Goal: Navigation & Orientation: Find specific page/section

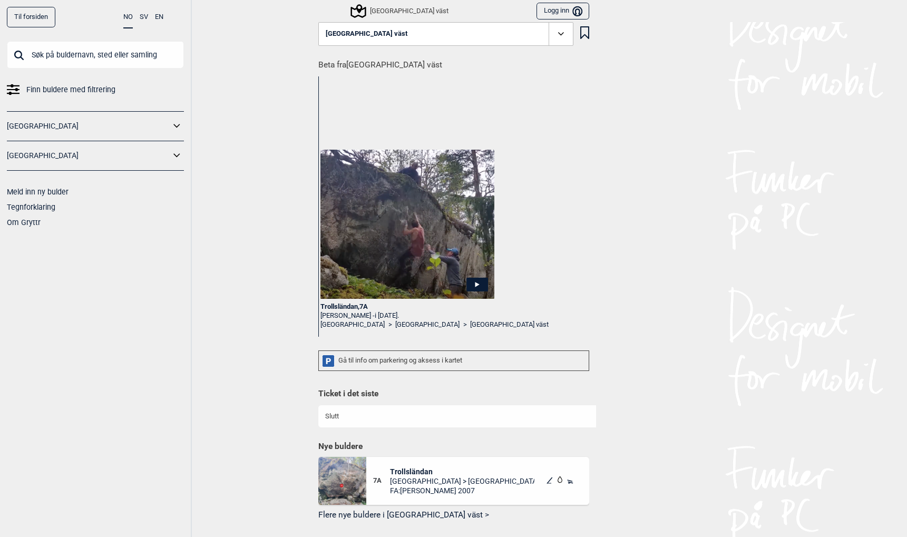
click at [32, 16] on link "Til forsiden" at bounding box center [31, 17] width 48 height 21
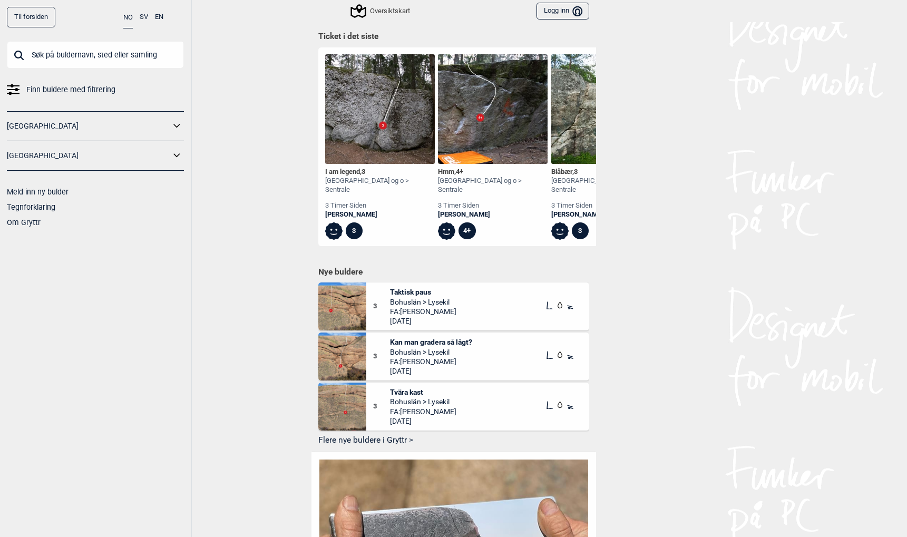
scroll to position [470, 0]
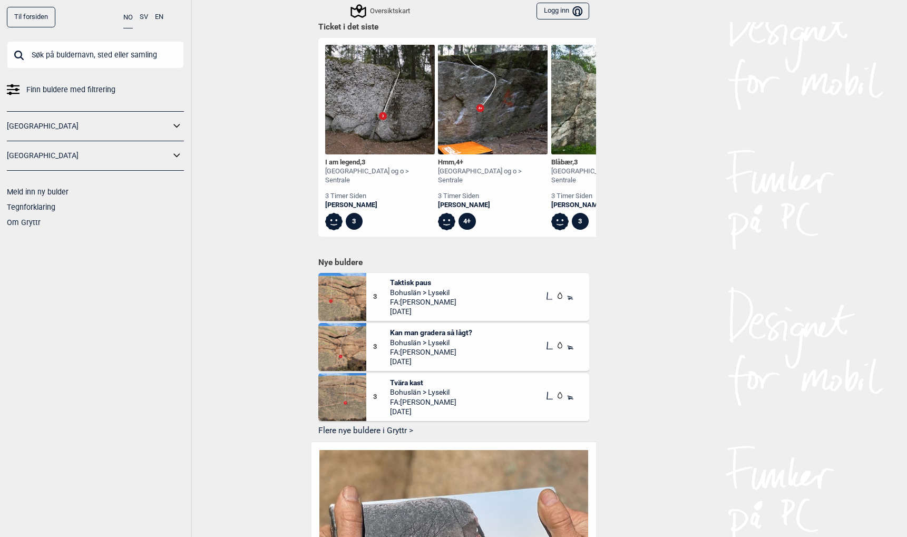
click at [403, 278] on span "Taktisk paus" at bounding box center [423, 282] width 66 height 9
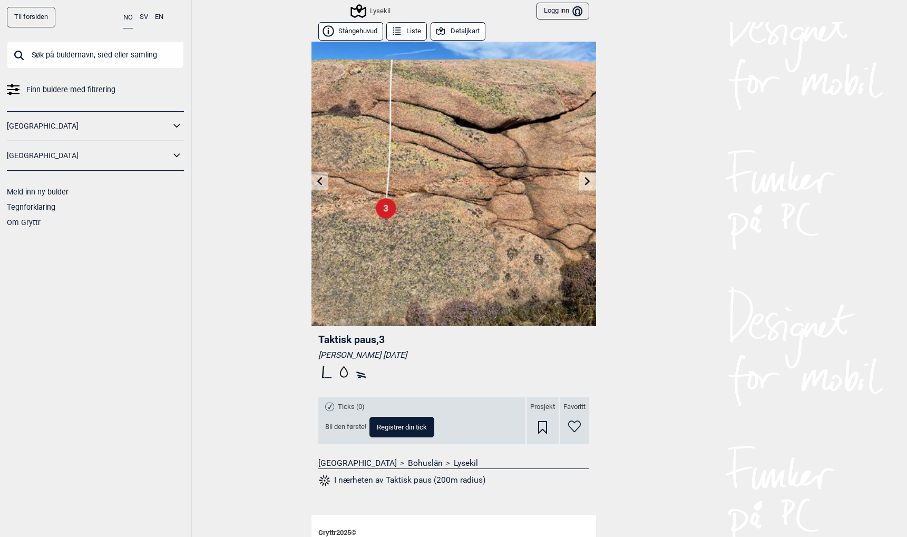
click at [317, 180] on icon at bounding box center [319, 181] width 5 height 8
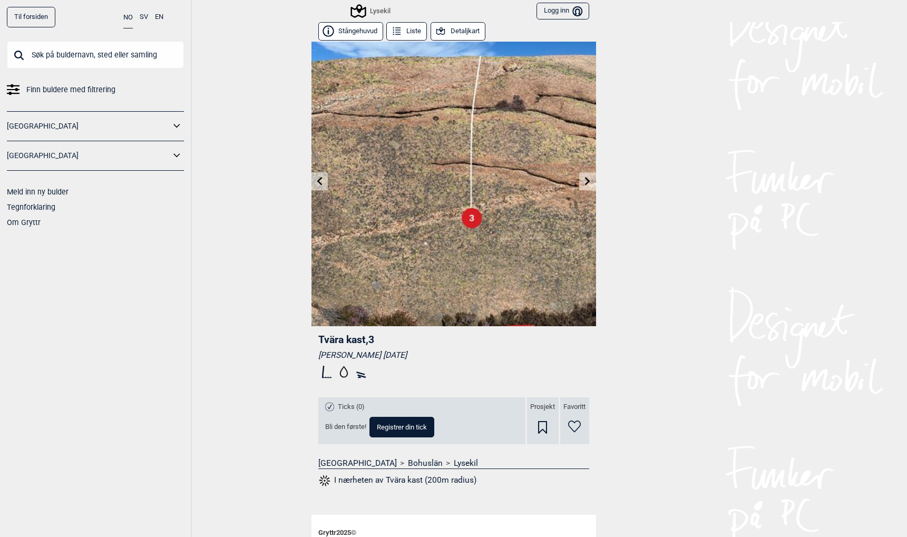
click at [317, 180] on icon at bounding box center [319, 181] width 5 height 8
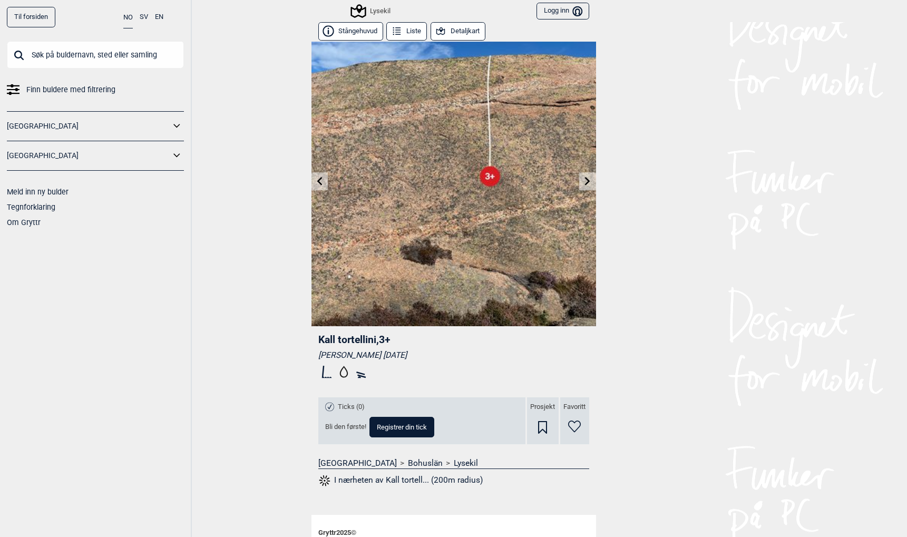
click at [317, 180] on icon at bounding box center [319, 181] width 5 height 8
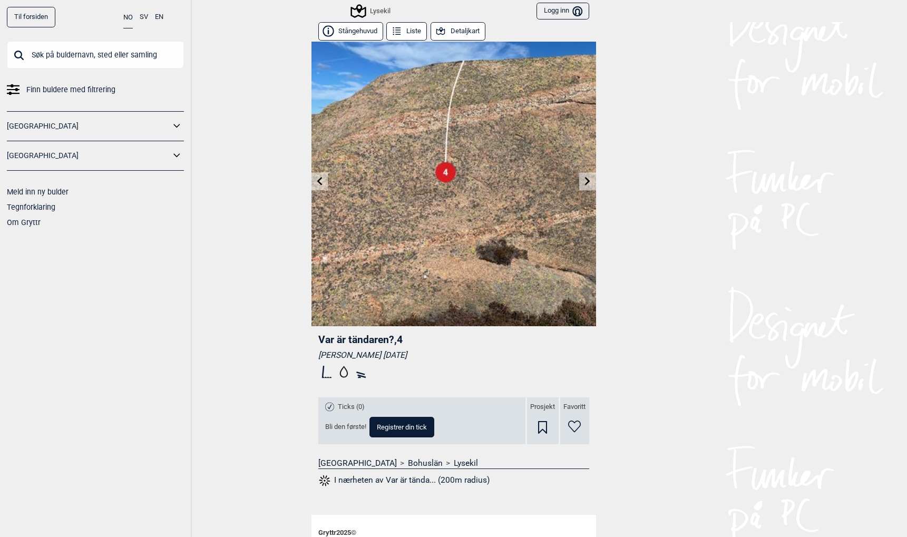
click at [317, 180] on icon at bounding box center [319, 181] width 5 height 8
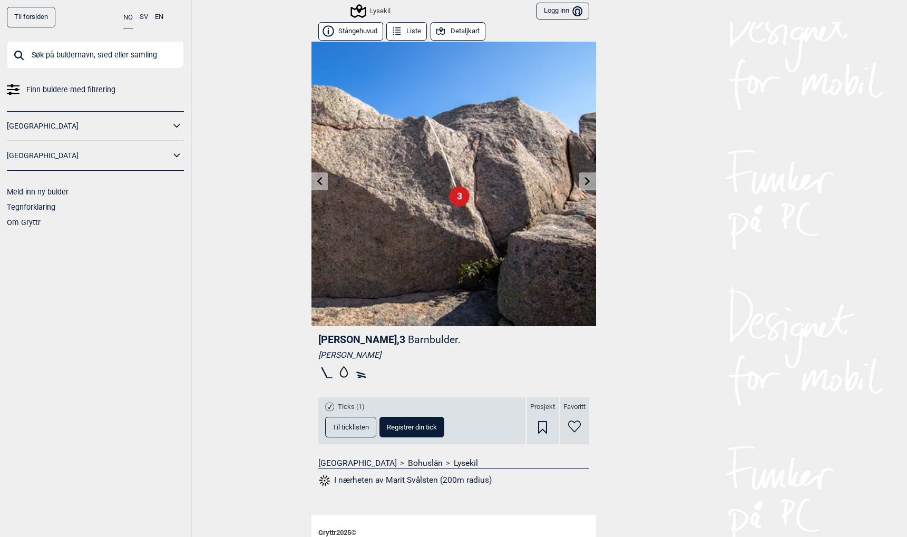
click at [585, 181] on icon at bounding box center [587, 181] width 8 height 8
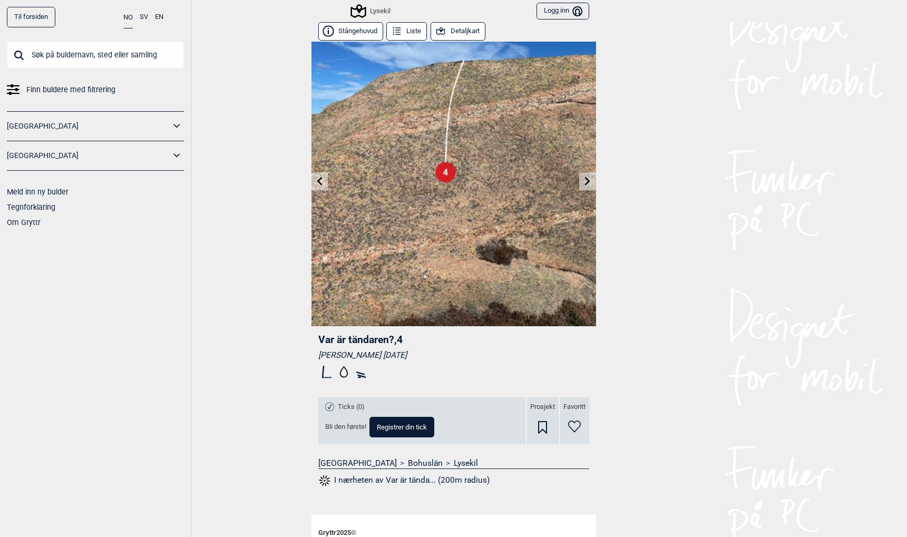
click at [585, 181] on icon at bounding box center [587, 181] width 8 height 8
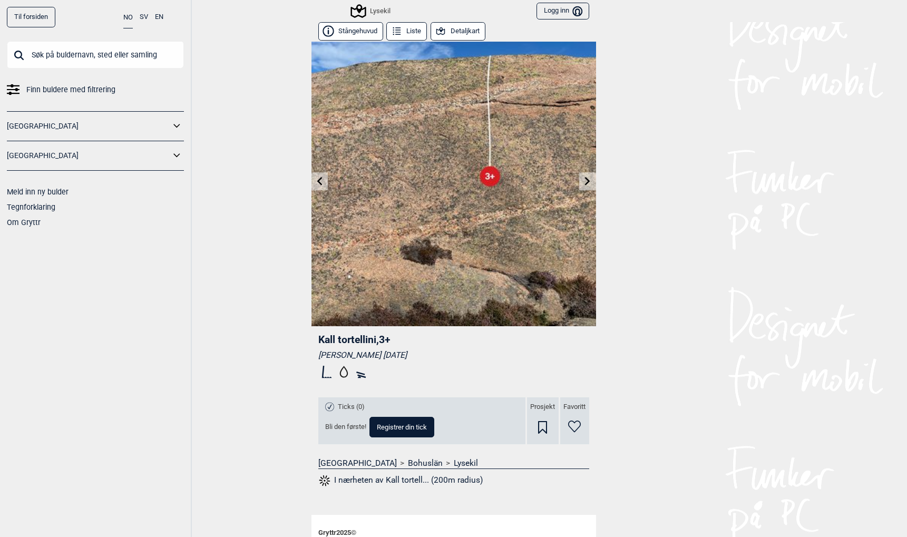
click at [585, 181] on icon at bounding box center [587, 181] width 8 height 8
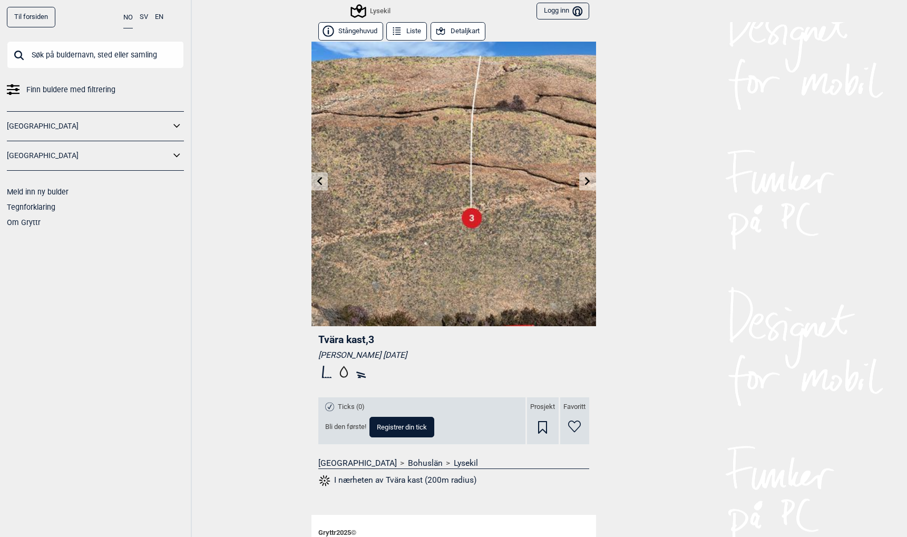
click at [585, 181] on icon at bounding box center [587, 181] width 8 height 8
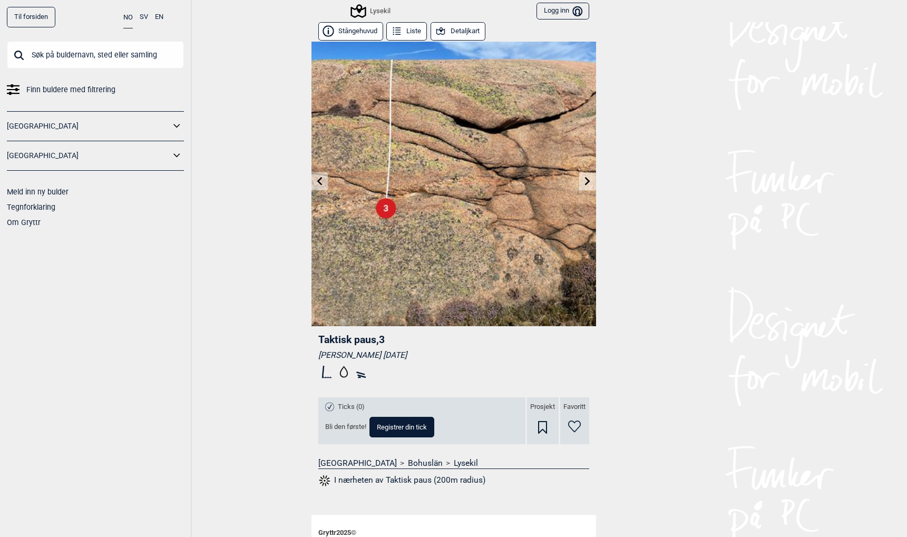
click at [585, 181] on icon at bounding box center [587, 181] width 8 height 8
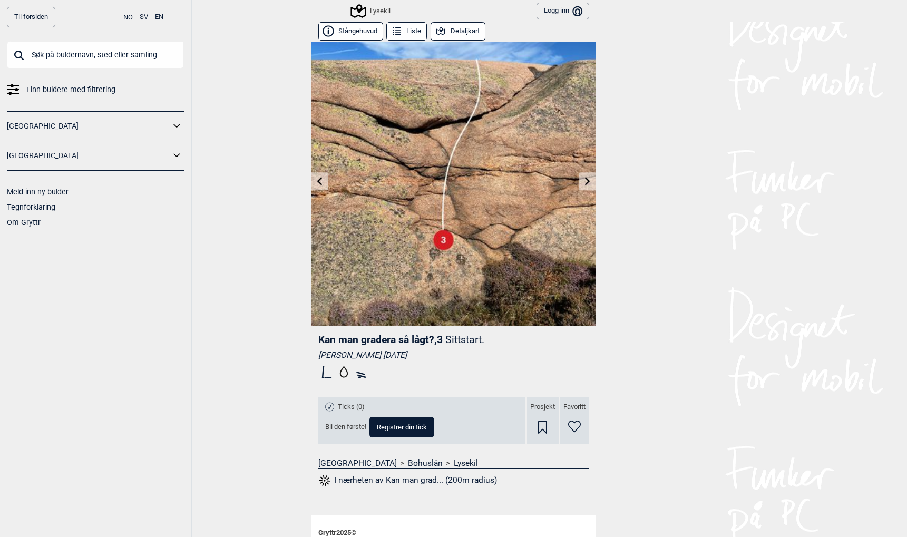
click at [316, 178] on icon at bounding box center [319, 181] width 8 height 8
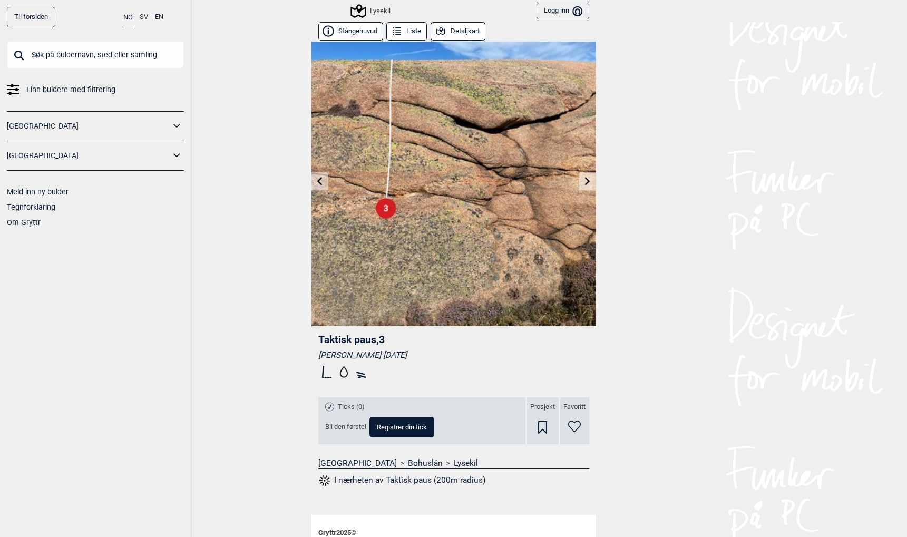
click at [316, 178] on icon at bounding box center [319, 181] width 8 height 8
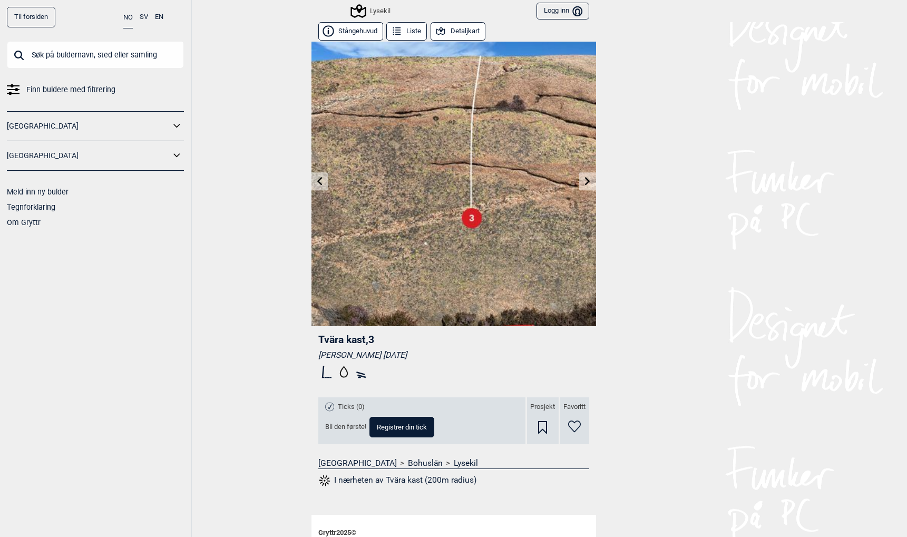
click at [316, 178] on icon at bounding box center [319, 181] width 8 height 8
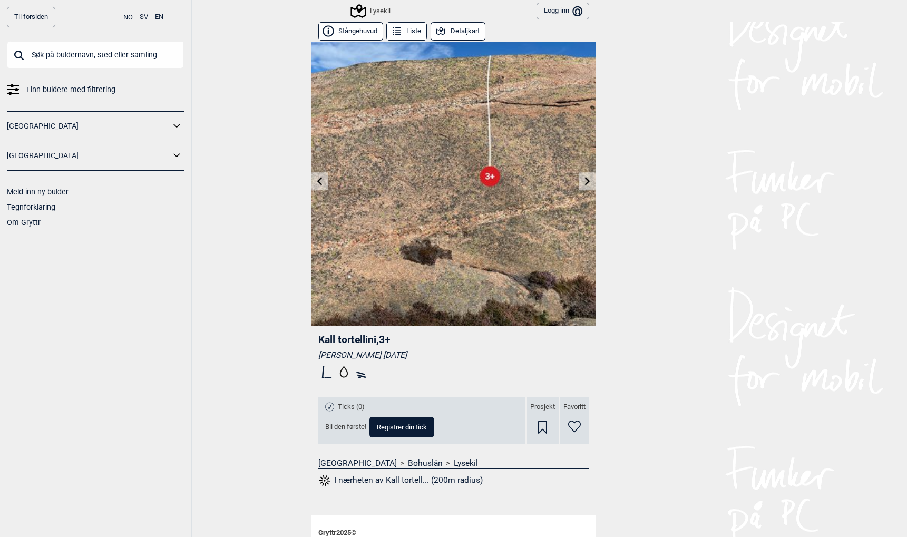
click at [316, 178] on icon at bounding box center [319, 181] width 8 height 8
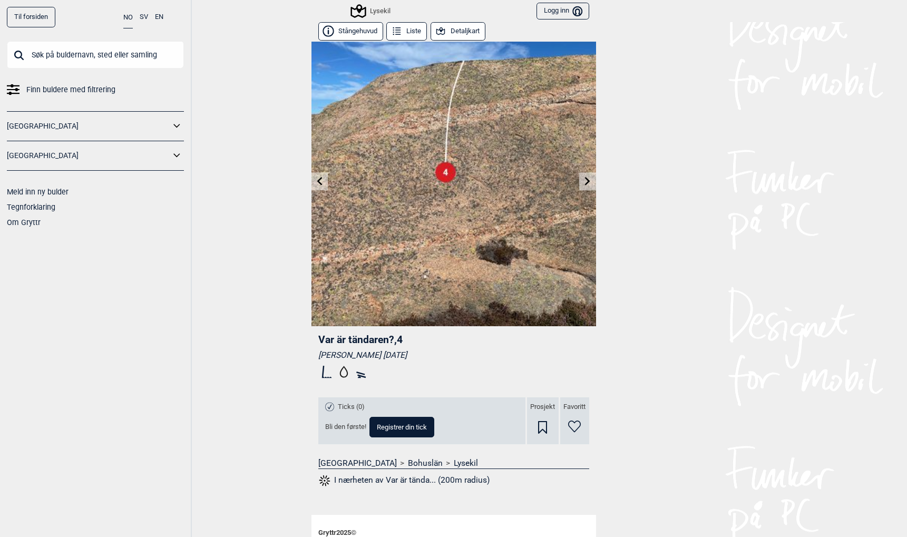
click at [316, 178] on icon at bounding box center [319, 181] width 8 height 8
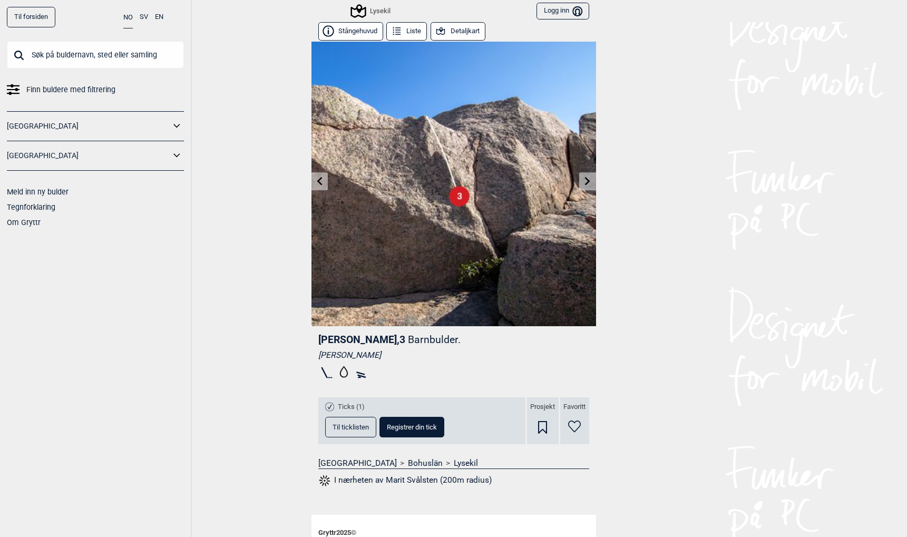
click at [588, 179] on icon at bounding box center [587, 181] width 5 height 8
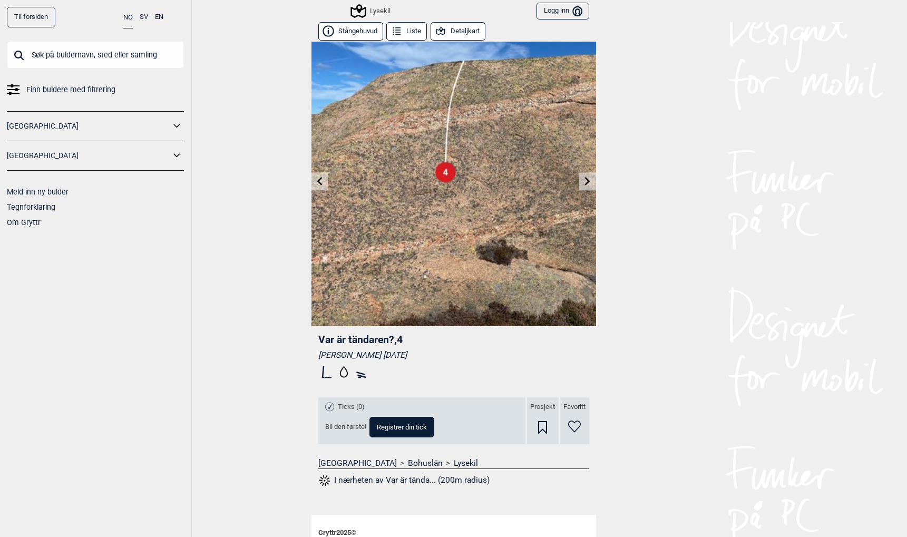
click at [588, 179] on icon at bounding box center [587, 181] width 5 height 8
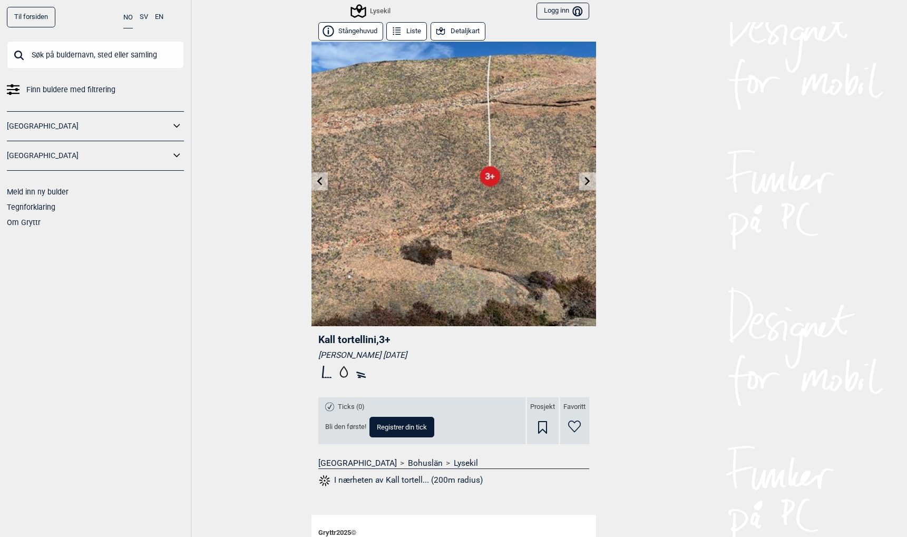
click at [588, 179] on icon at bounding box center [587, 181] width 5 height 8
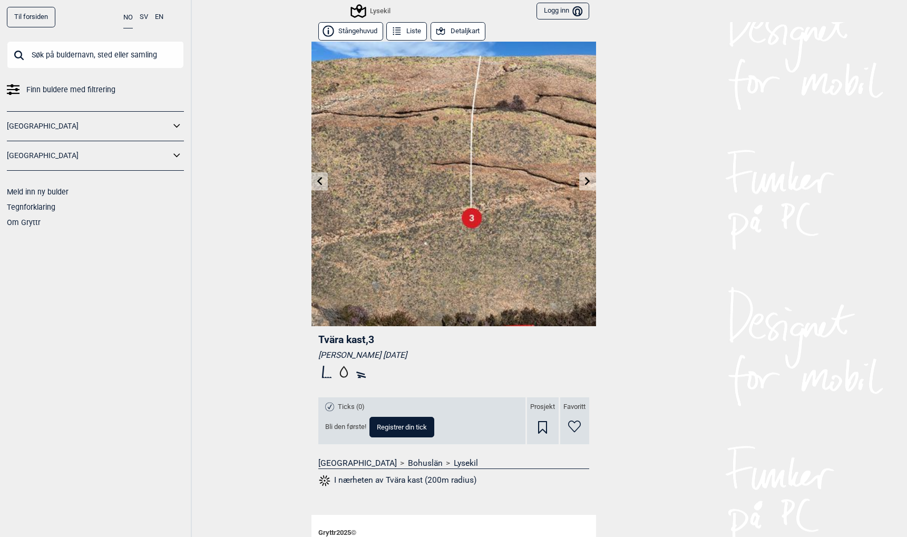
click at [588, 179] on icon at bounding box center [587, 181] width 5 height 8
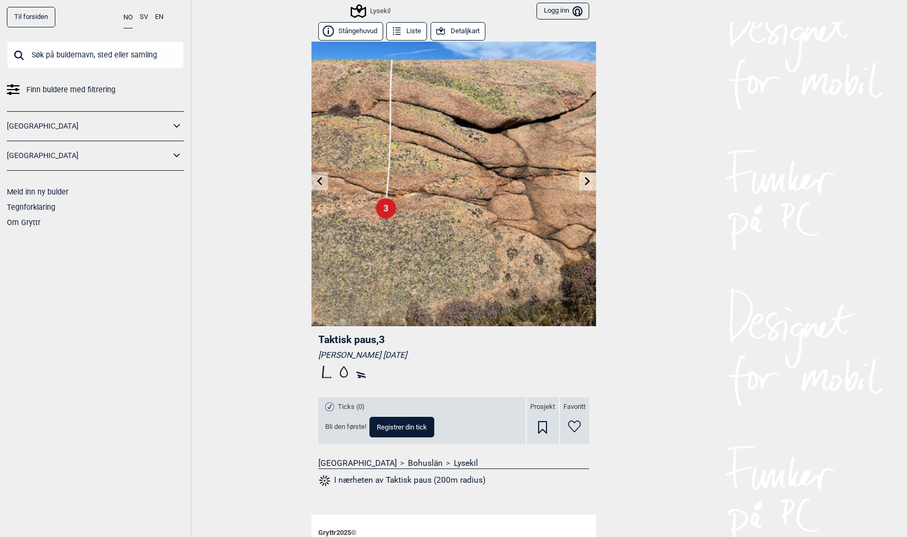
click at [588, 179] on icon at bounding box center [587, 181] width 5 height 8
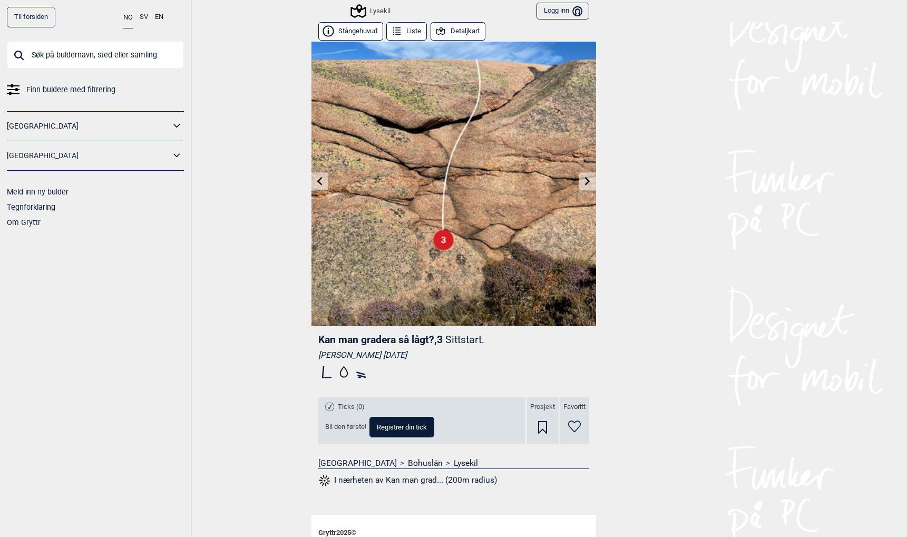
click at [353, 31] on button "Stångehuvud" at bounding box center [350, 31] width 65 height 18
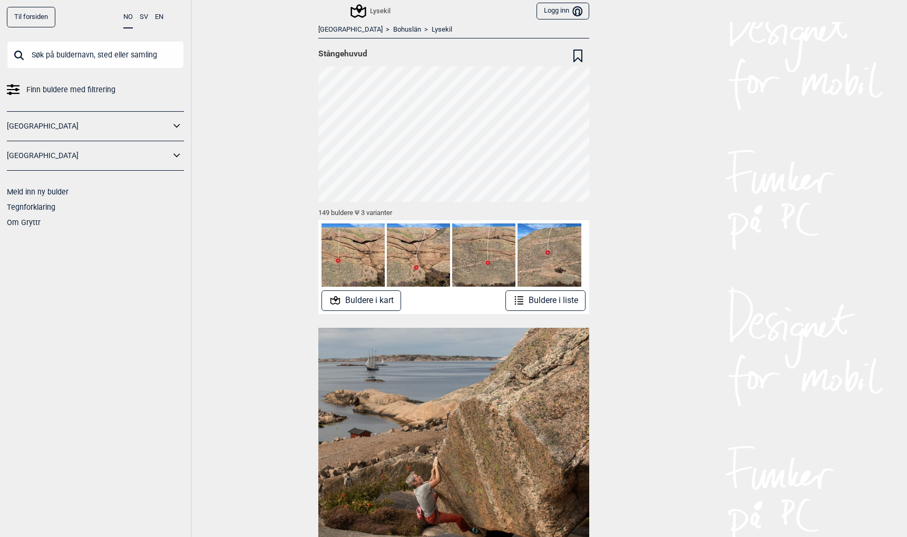
click at [42, 11] on link "Til forsiden" at bounding box center [31, 17] width 48 height 21
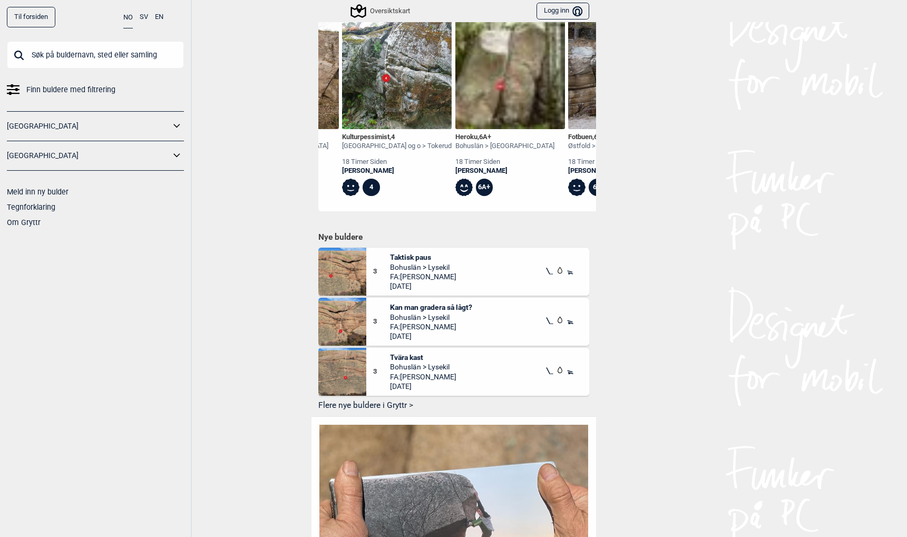
scroll to position [0, 778]
